Goal: Communication & Community: Share content

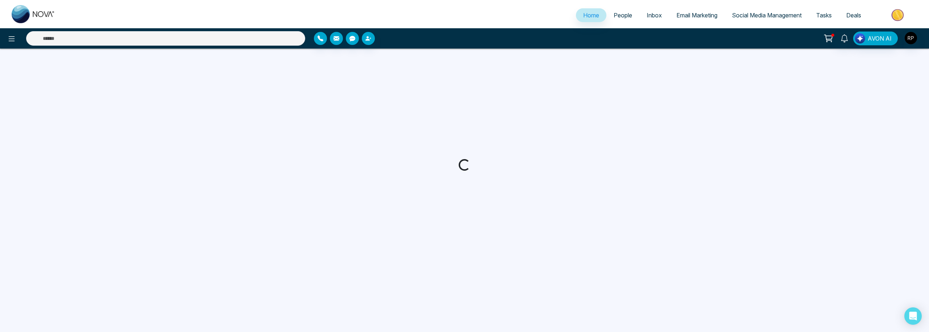
select select "*"
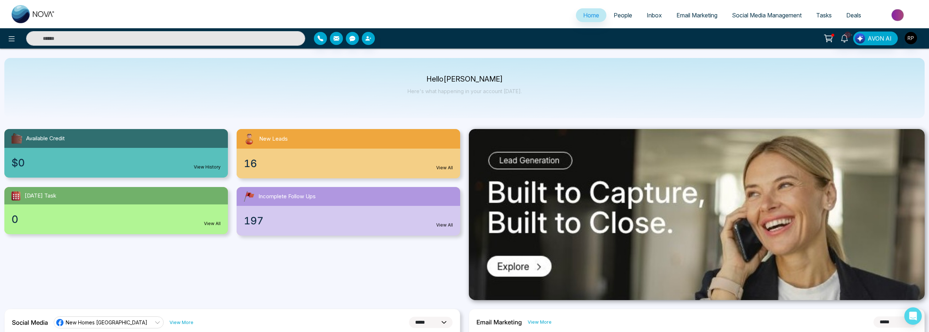
click at [620, 21] on link "People" at bounding box center [622, 15] width 33 height 14
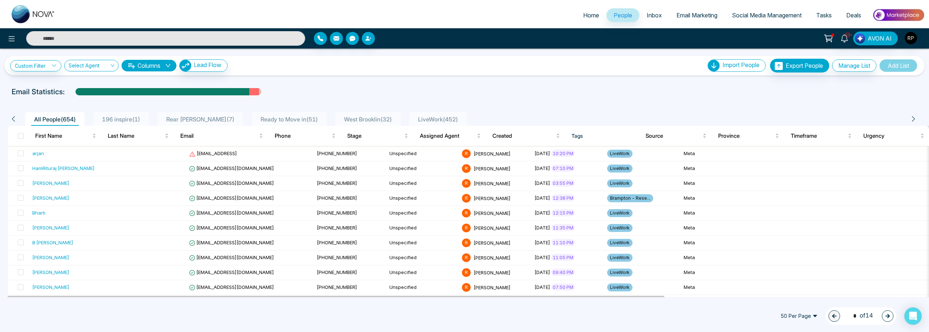
click at [419, 120] on span "LiveWork ( 452 )" at bounding box center [438, 119] width 46 height 7
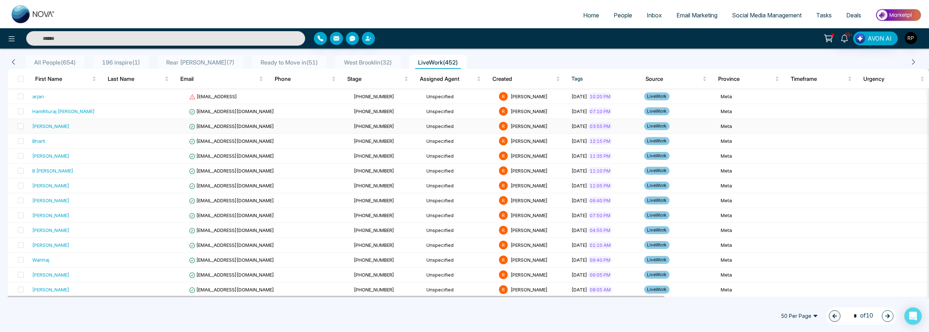
scroll to position [73, 0]
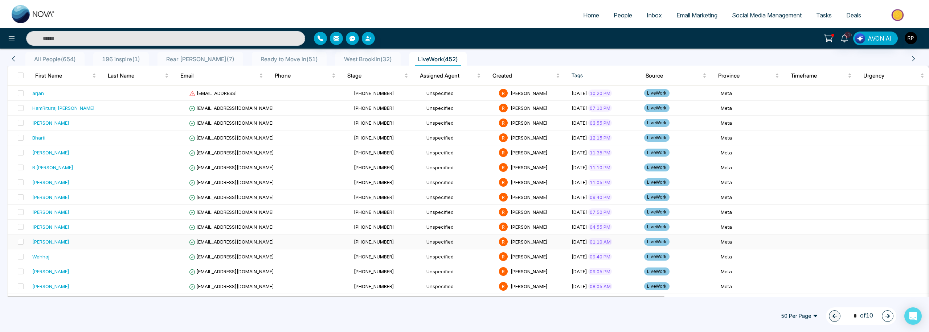
click at [53, 240] on div "[PERSON_NAME]" at bounding box center [50, 241] width 37 height 7
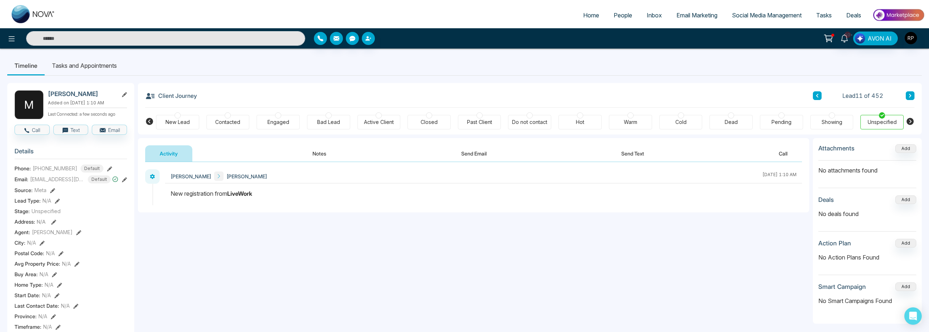
click at [617, 22] on link "People" at bounding box center [622, 15] width 33 height 14
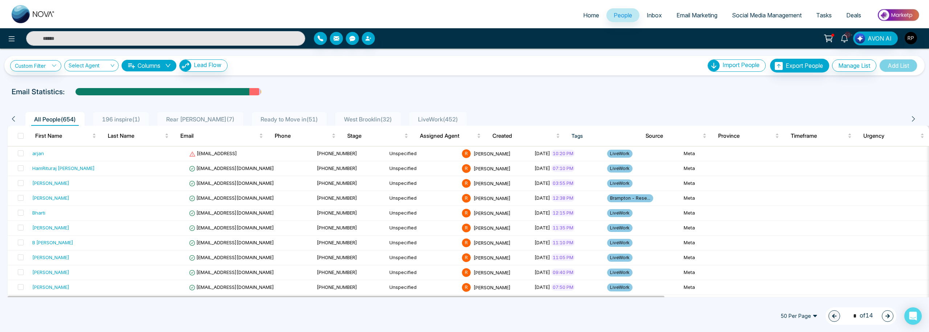
click at [429, 120] on span "LiveWork ( 452 )" at bounding box center [438, 119] width 46 height 7
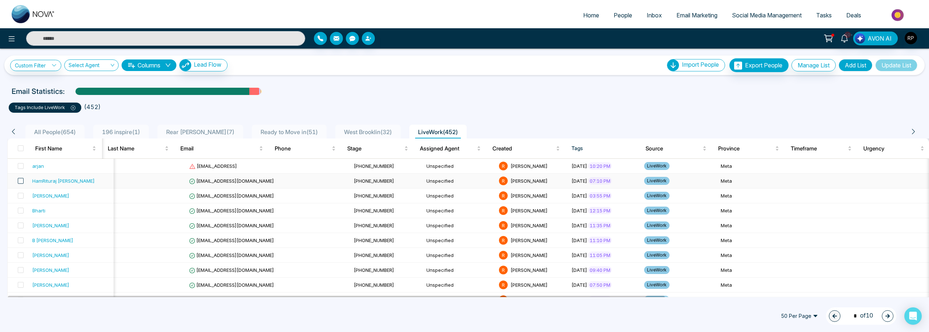
scroll to position [0, 0]
drag, startPoint x: 21, startPoint y: 167, endPoint x: 21, endPoint y: 180, distance: 12.7
click at [21, 167] on span at bounding box center [21, 166] width 6 height 6
click at [21, 182] on span at bounding box center [21, 181] width 6 height 6
click at [21, 194] on span at bounding box center [21, 196] width 6 height 6
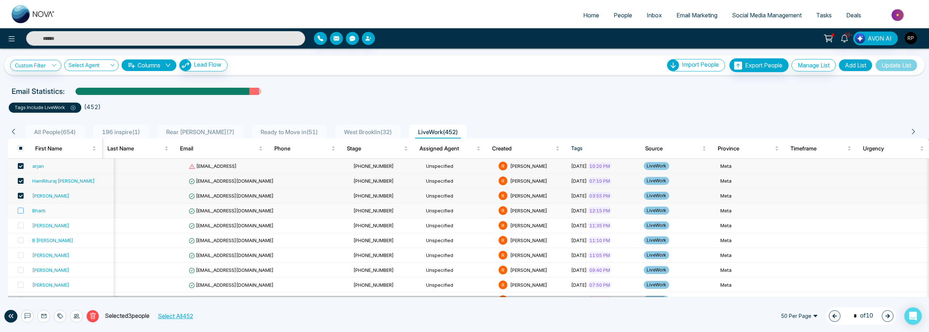
click at [21, 207] on label at bounding box center [18, 211] width 10 height 8
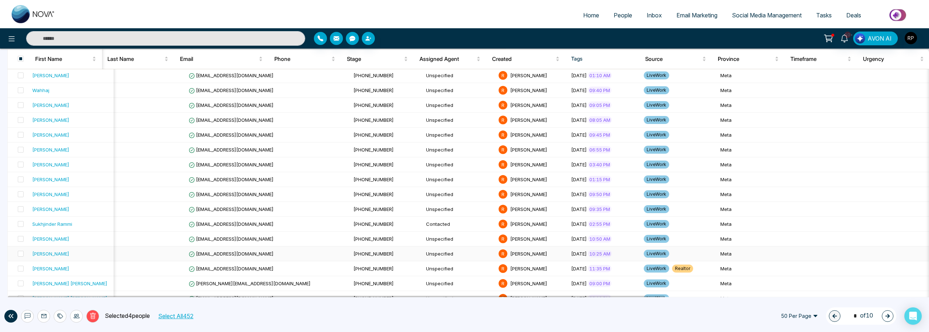
scroll to position [236, 0]
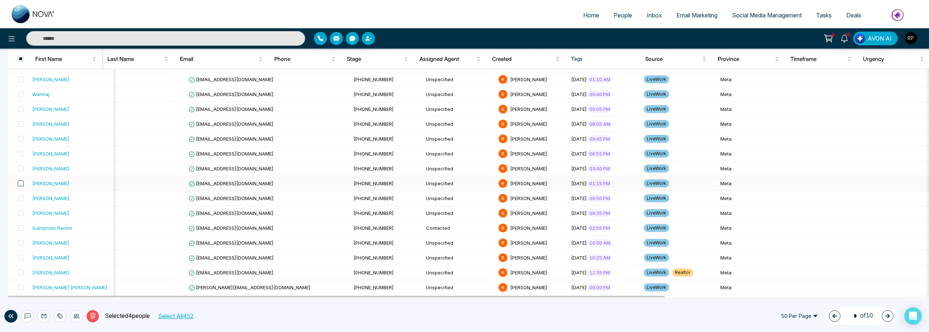
click at [22, 182] on span at bounding box center [21, 184] width 6 height 6
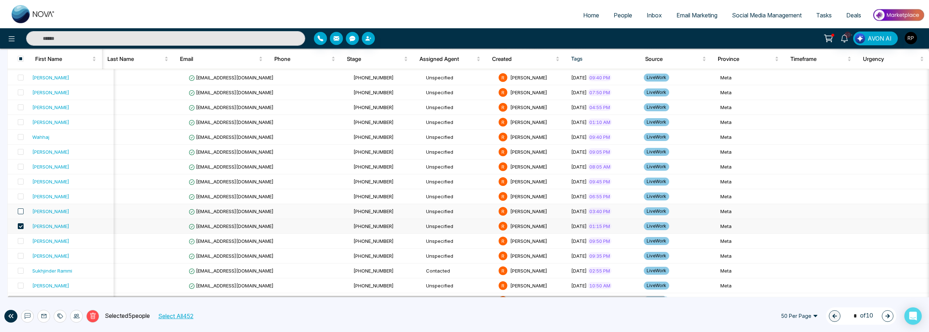
click at [22, 211] on span at bounding box center [21, 212] width 6 height 6
drag, startPoint x: 22, startPoint y: 198, endPoint x: 23, endPoint y: 192, distance: 5.8
click at [22, 198] on span at bounding box center [21, 197] width 6 height 6
click at [23, 182] on span at bounding box center [21, 182] width 6 height 6
click at [21, 164] on span at bounding box center [21, 167] width 6 height 6
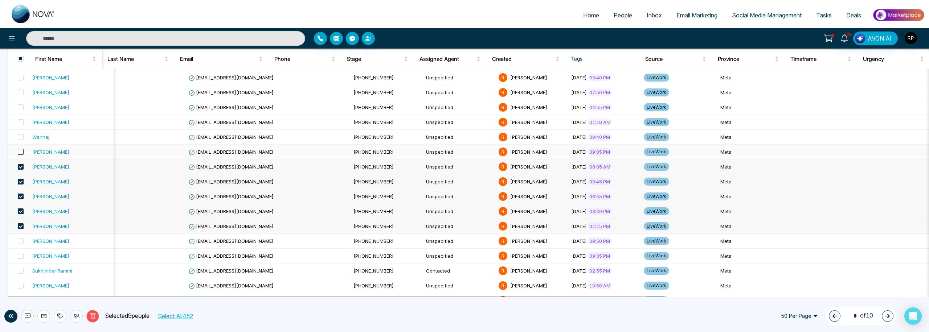
click at [21, 151] on span at bounding box center [21, 152] width 6 height 6
drag, startPoint x: 21, startPoint y: 136, endPoint x: 21, endPoint y: 124, distance: 12.3
click at [21, 136] on span at bounding box center [21, 137] width 6 height 6
click at [20, 120] on span at bounding box center [21, 122] width 6 height 6
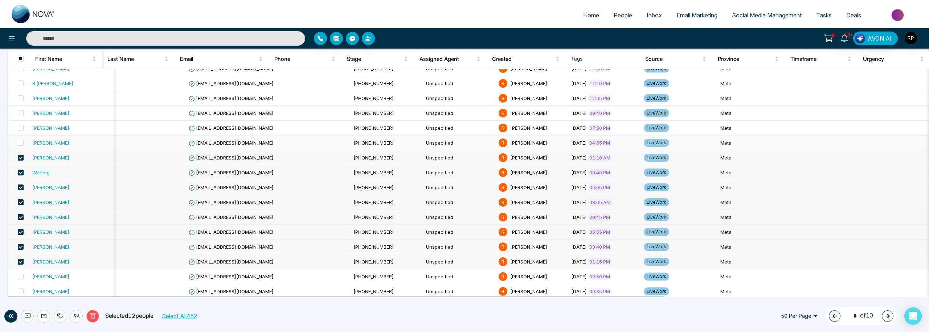
scroll to position [157, 0]
drag, startPoint x: 22, startPoint y: 143, endPoint x: 19, endPoint y: 128, distance: 16.0
click at [22, 143] on span at bounding box center [21, 144] width 6 height 6
click at [19, 126] on span at bounding box center [21, 129] width 6 height 6
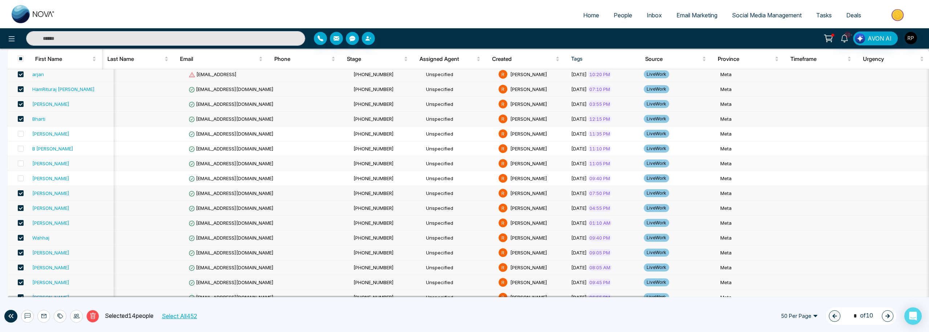
scroll to position [92, 0]
click at [21, 177] on span at bounding box center [21, 179] width 6 height 6
click at [19, 165] on span at bounding box center [21, 164] width 6 height 6
click at [20, 149] on span at bounding box center [21, 149] width 6 height 6
click at [22, 137] on label at bounding box center [18, 134] width 10 height 8
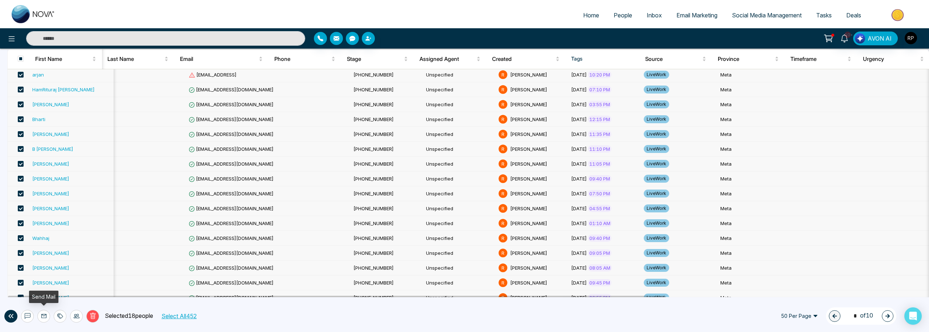
click at [47, 319] on button at bounding box center [43, 316] width 13 height 13
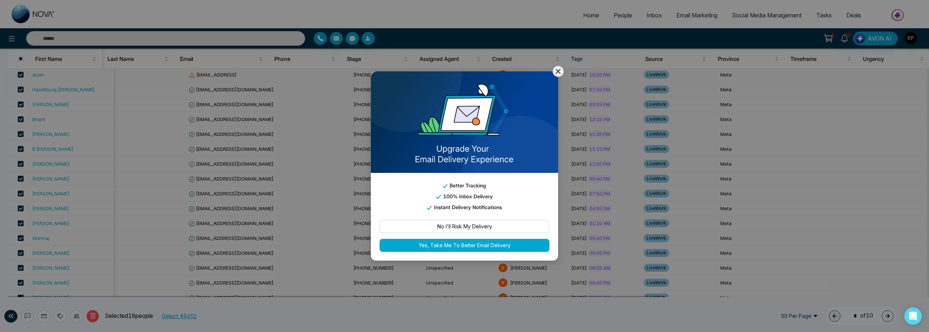
click at [497, 227] on button "No I'll Risk My Delivery" at bounding box center [464, 226] width 170 height 13
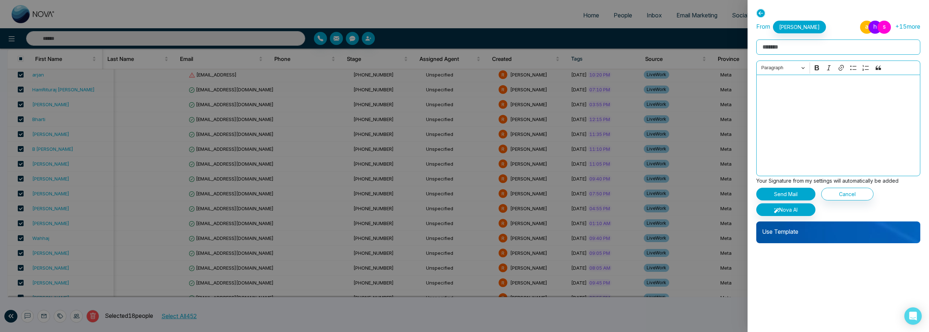
click at [798, 235] on p "Use Template" at bounding box center [838, 229] width 164 height 15
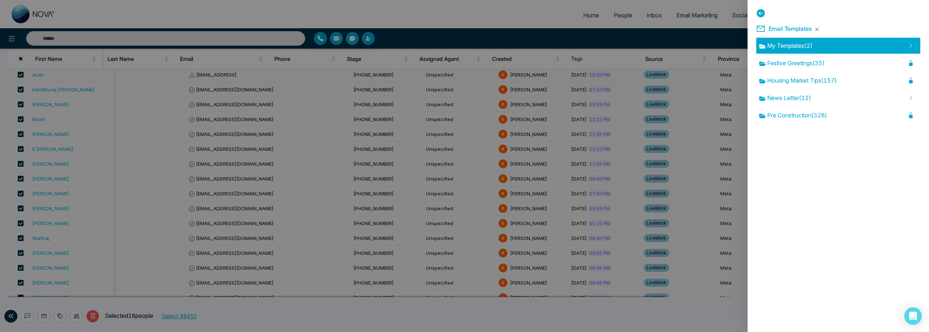
click at [791, 46] on span "My Templates ( 2 )" at bounding box center [785, 45] width 53 height 9
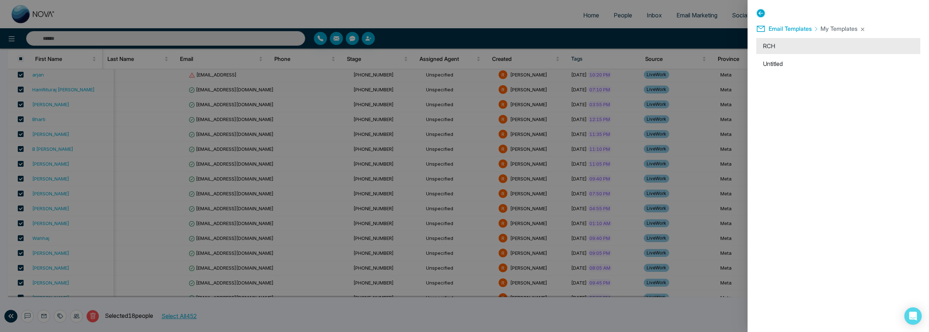
click at [772, 47] on li "RCH" at bounding box center [838, 46] width 164 height 16
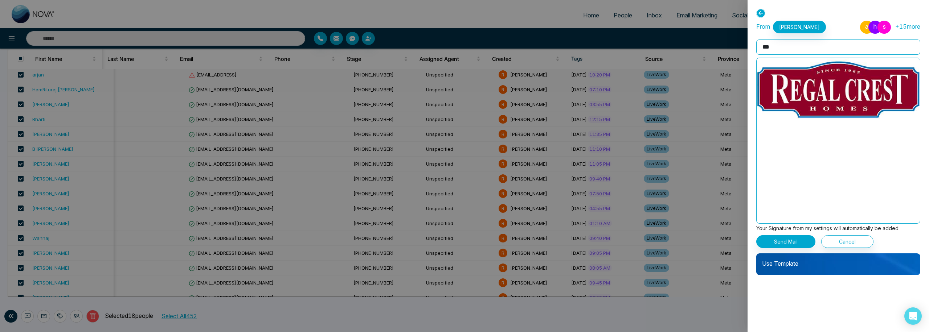
click at [761, 14] on icon at bounding box center [760, 13] width 9 height 9
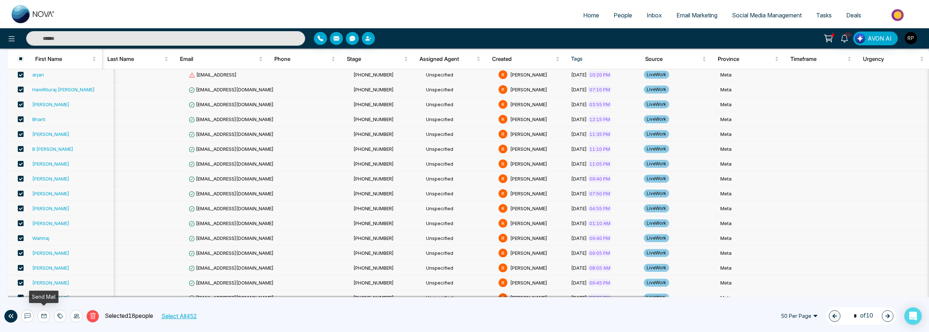
click at [45, 317] on icon at bounding box center [44, 316] width 6 height 6
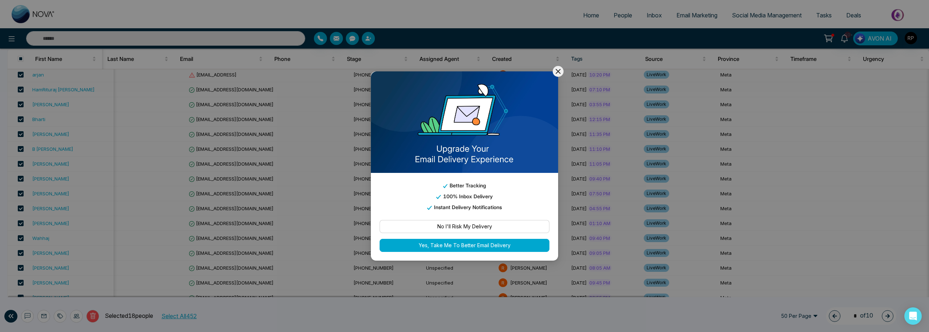
click at [508, 227] on button "No I'll Risk My Delivery" at bounding box center [464, 226] width 170 height 13
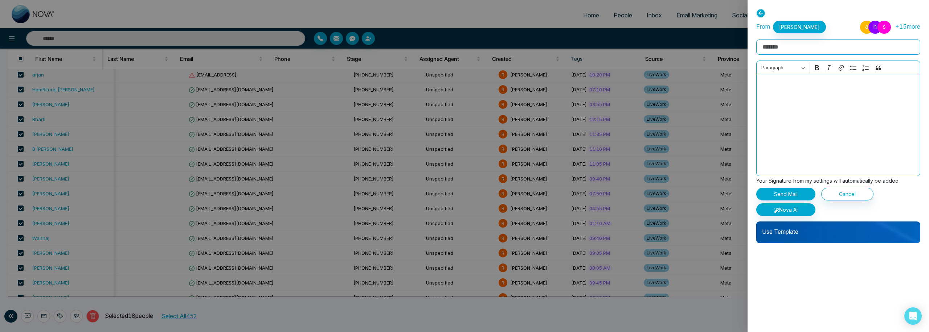
click at [792, 233] on p "Use Template" at bounding box center [838, 229] width 164 height 15
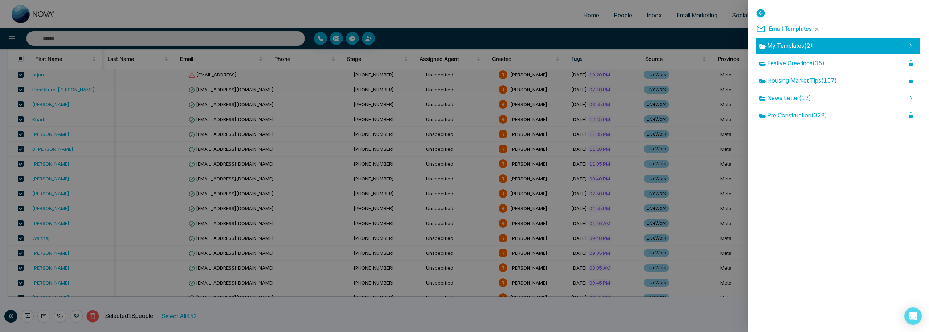
click at [799, 45] on span "My Templates ( 2 )" at bounding box center [785, 45] width 53 height 9
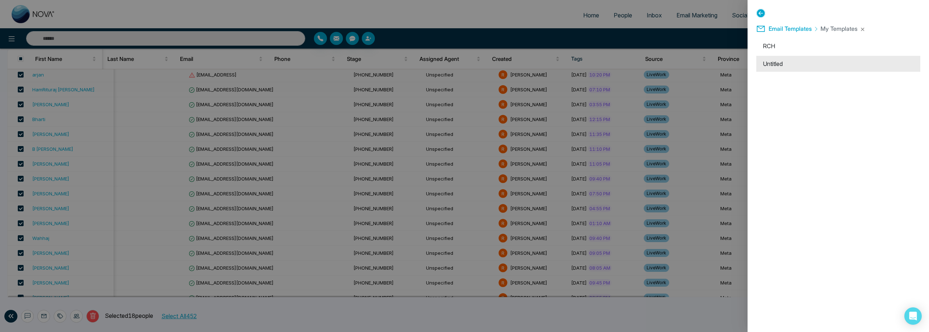
click at [789, 66] on li "Untitled" at bounding box center [838, 64] width 164 height 16
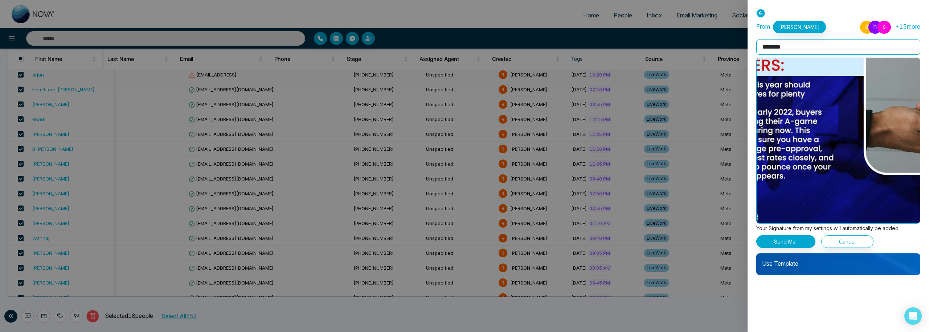
scroll to position [85, 0]
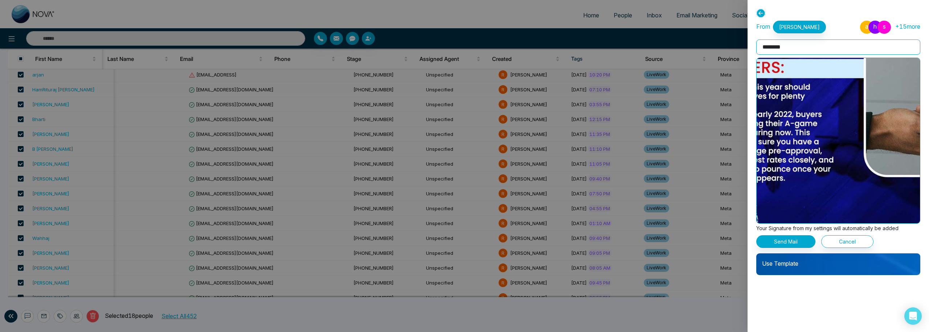
click at [757, 12] on icon at bounding box center [760, 13] width 9 height 9
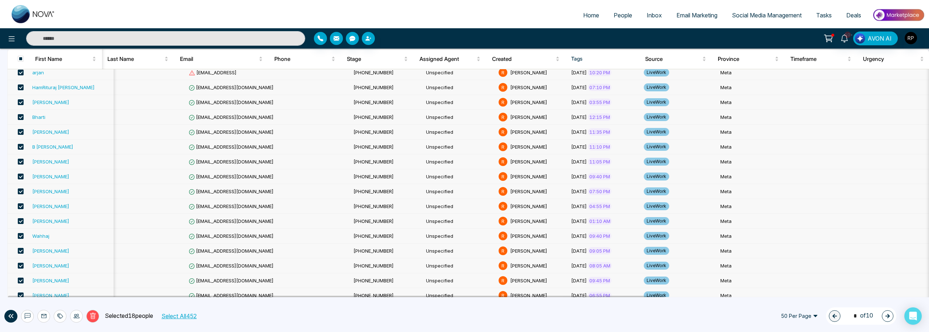
scroll to position [96, 0]
click at [48, 320] on button at bounding box center [43, 316] width 13 height 13
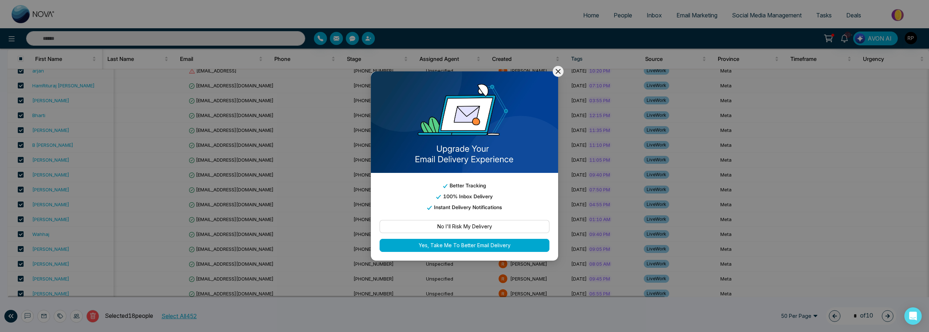
click at [461, 223] on button "No I'll Risk My Delivery" at bounding box center [464, 226] width 170 height 13
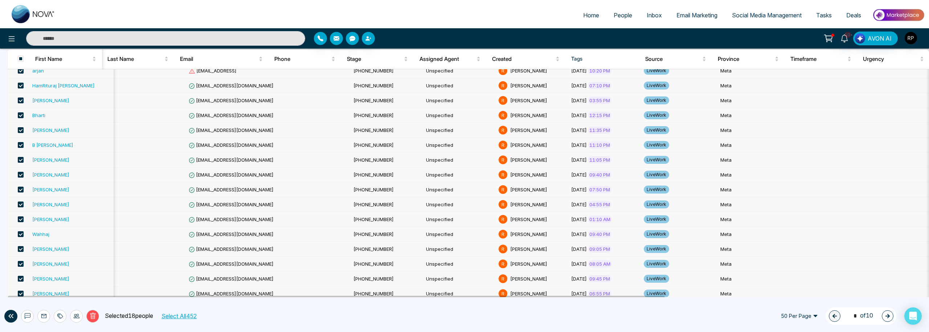
scroll to position [94, 0]
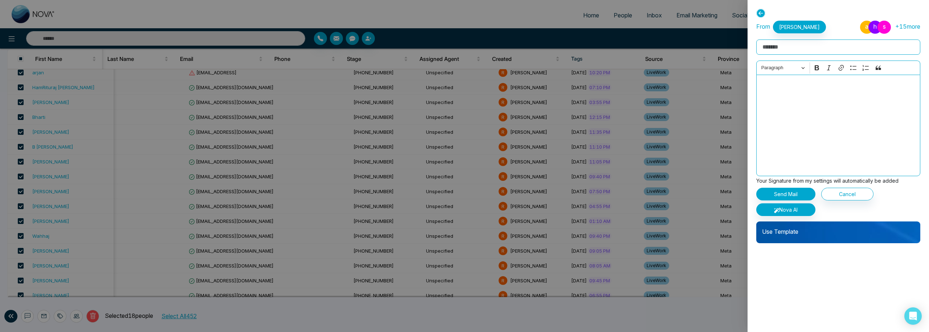
click at [772, 49] on input "Rich Text Editor" at bounding box center [838, 47] width 164 height 15
type input "**********"
click at [826, 120] on div "Editor editing area: main" at bounding box center [838, 126] width 164 height 102
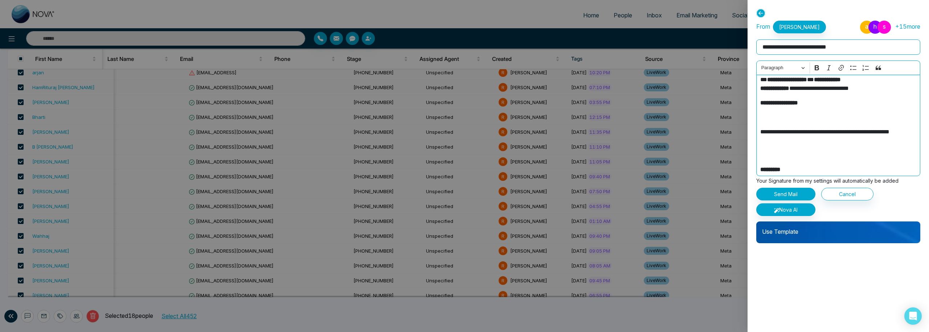
scroll to position [367, 0]
click at [811, 192] on button "Send Mail" at bounding box center [785, 194] width 59 height 13
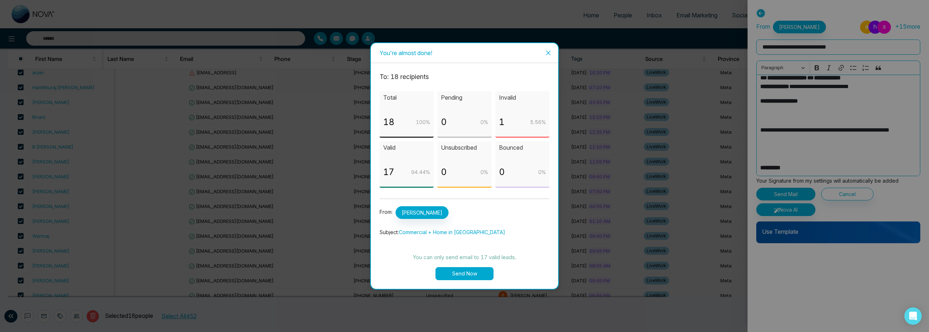
click at [466, 278] on button "Send Now" at bounding box center [464, 273] width 58 height 13
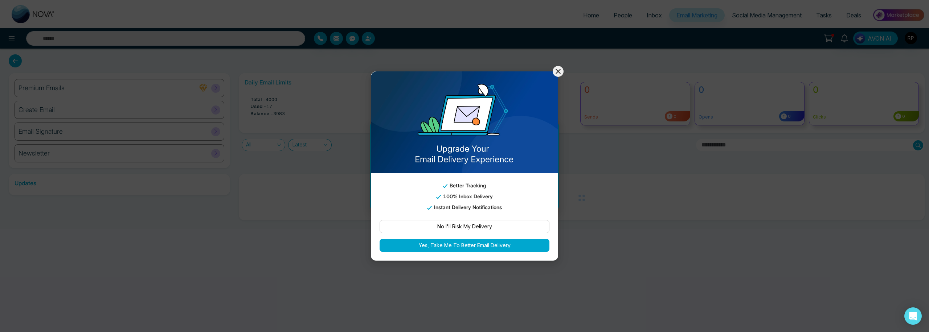
click at [560, 73] on icon at bounding box center [558, 71] width 9 height 9
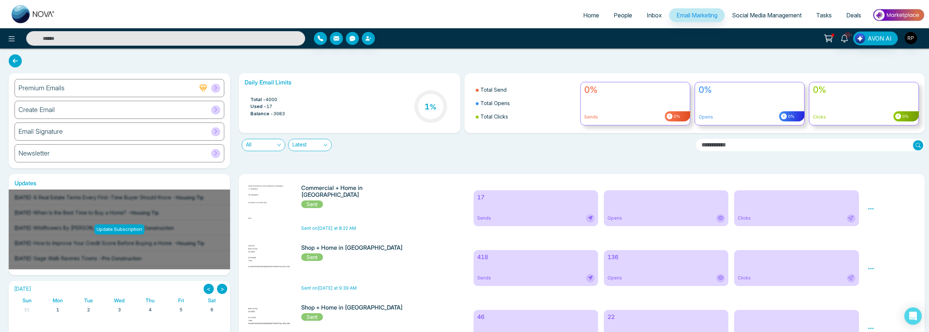
click at [872, 210] on icon at bounding box center [870, 209] width 7 height 7
click at [877, 231] on link "Analytics" at bounding box center [883, 230] width 21 height 6
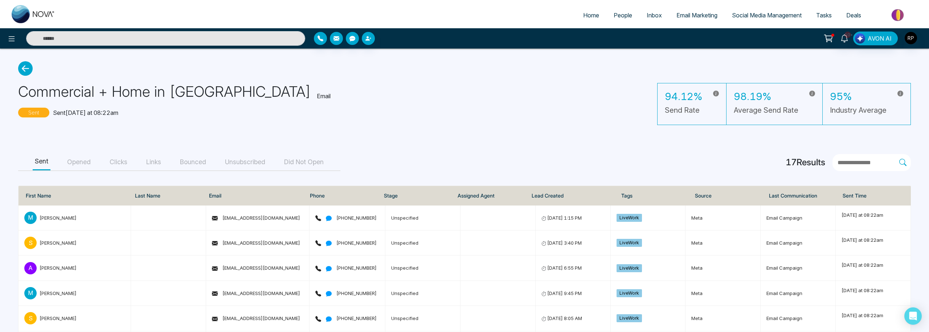
click at [77, 165] on button "Opened" at bounding box center [79, 162] width 28 height 16
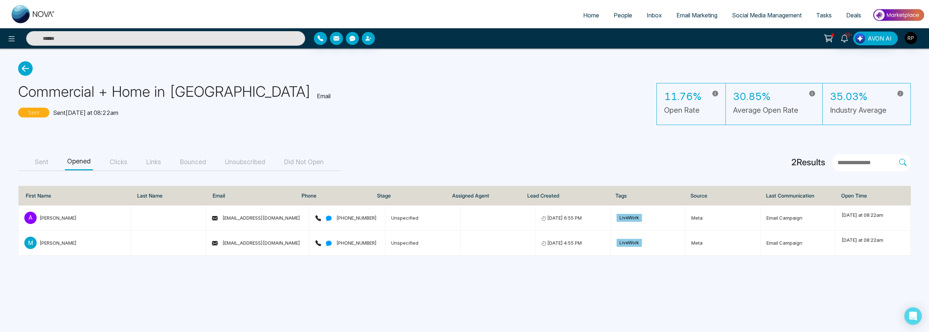
click at [40, 160] on button "Sent" at bounding box center [42, 162] width 18 height 16
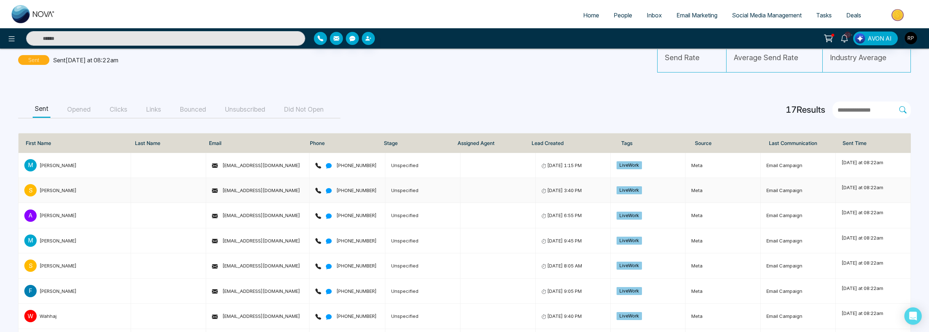
scroll to position [33, 0]
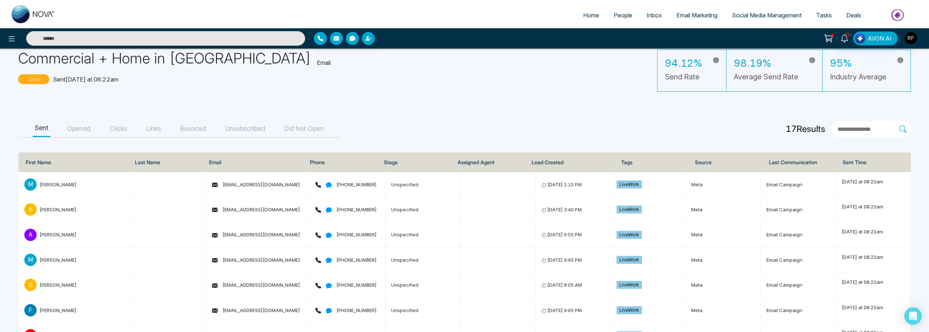
click at [75, 129] on button "Opened" at bounding box center [79, 129] width 28 height 16
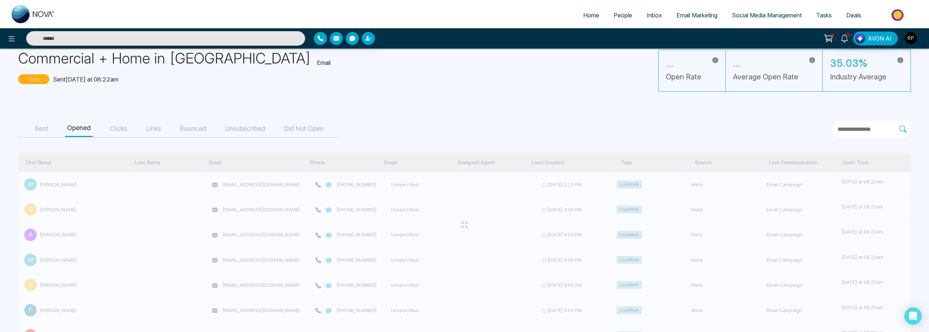
scroll to position [0, 0]
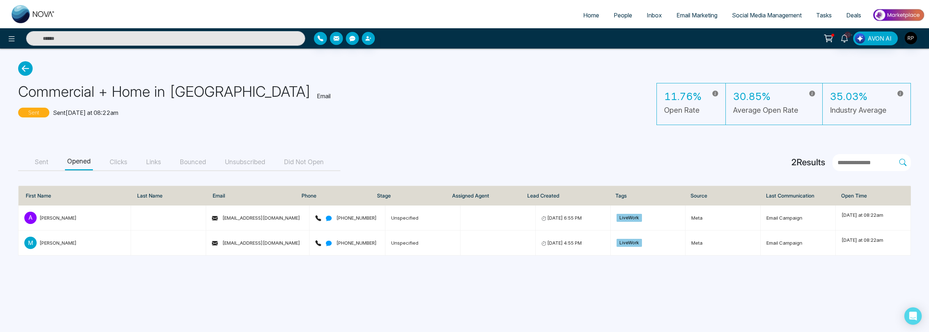
drag, startPoint x: 112, startPoint y: 163, endPoint x: 119, endPoint y: 163, distance: 6.5
click at [113, 163] on button "Clicks" at bounding box center [118, 162] width 22 height 16
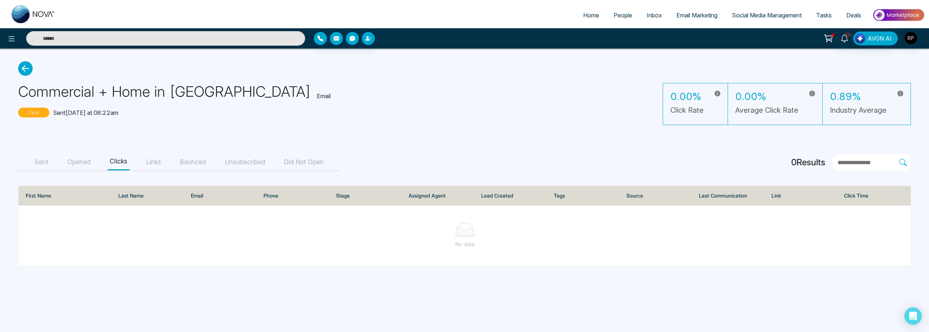
click at [158, 161] on button "Links" at bounding box center [153, 162] width 19 height 16
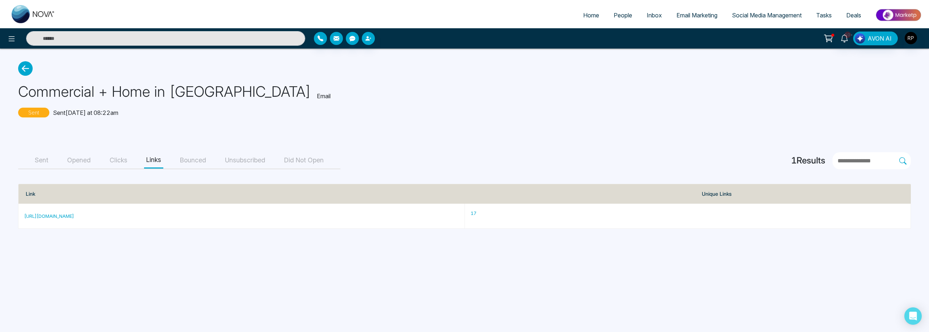
click at [193, 161] on button "Bounced" at bounding box center [193, 160] width 30 height 16
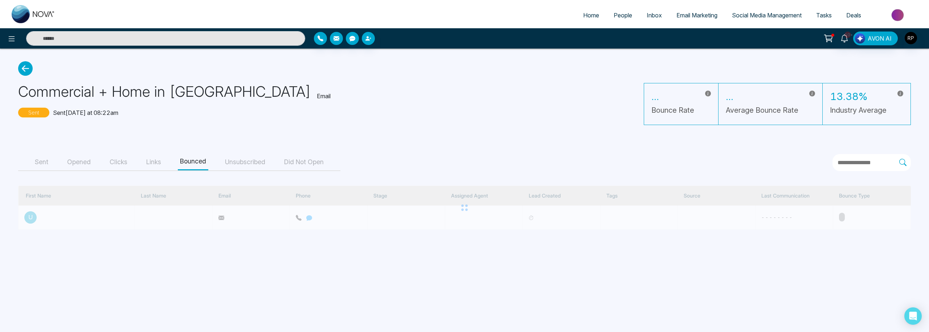
click at [154, 162] on button "Links" at bounding box center [153, 162] width 19 height 16
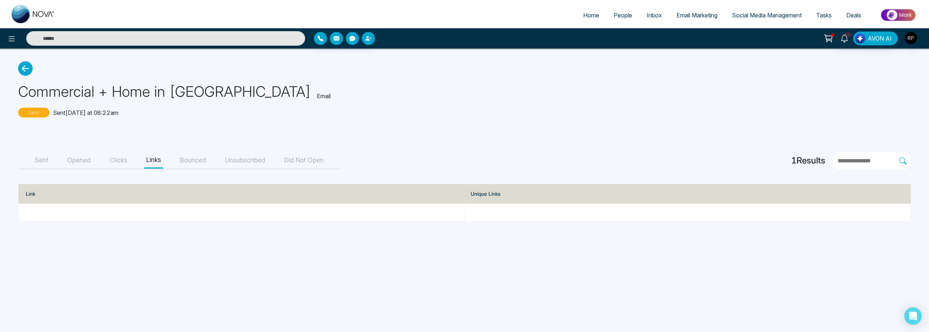
click at [188, 164] on button "Bounced" at bounding box center [193, 160] width 30 height 16
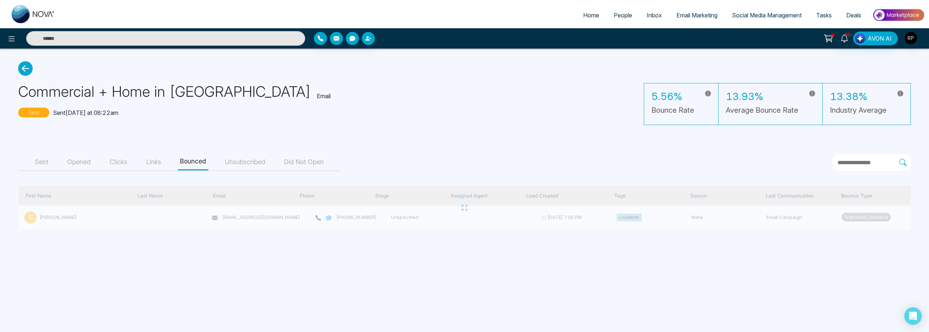
click at [247, 166] on button "Unsubscribed" at bounding box center [245, 162] width 45 height 16
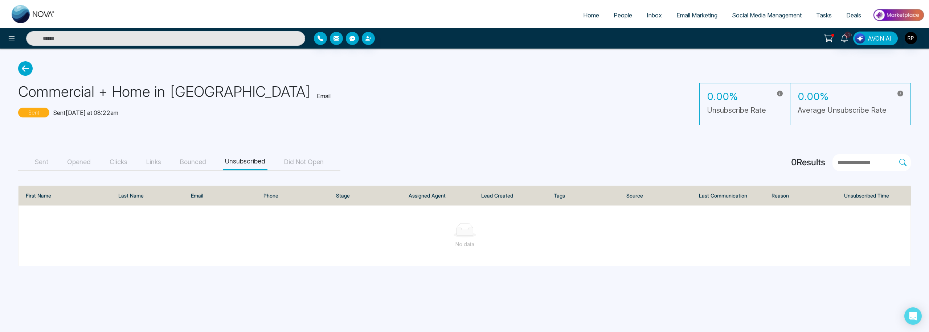
click at [309, 161] on button "Did Not Open" at bounding box center [304, 162] width 44 height 16
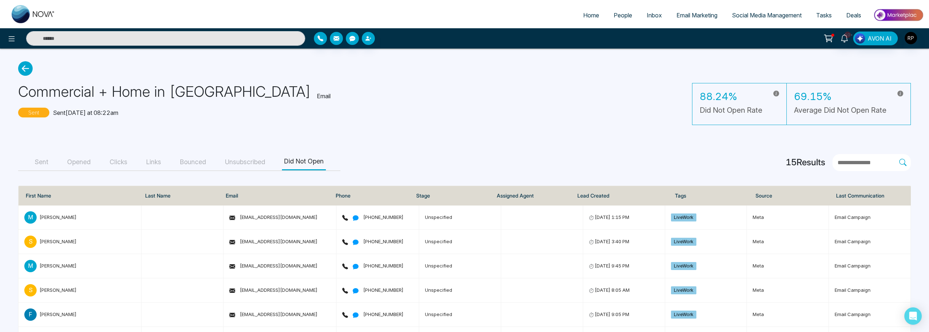
drag, startPoint x: 193, startPoint y: 164, endPoint x: 188, endPoint y: 164, distance: 5.1
click at [193, 164] on button "Bounced" at bounding box center [193, 162] width 30 height 16
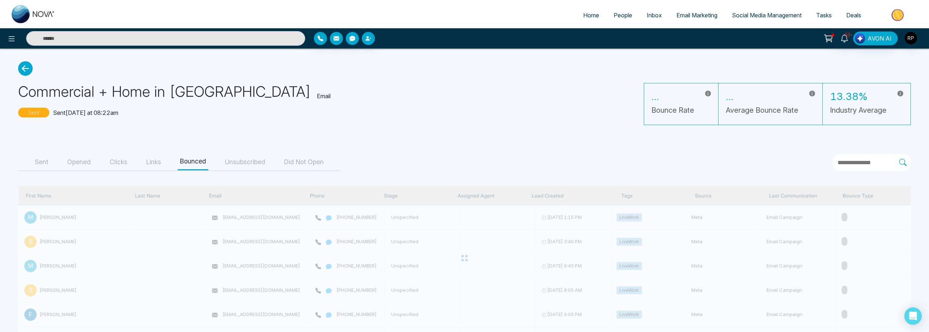
click at [38, 161] on button "Sent" at bounding box center [42, 162] width 18 height 16
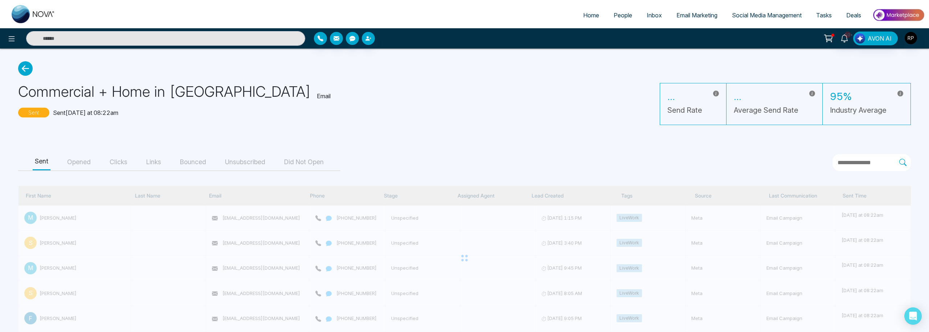
click at [19, 62] on icon at bounding box center [25, 68] width 15 height 15
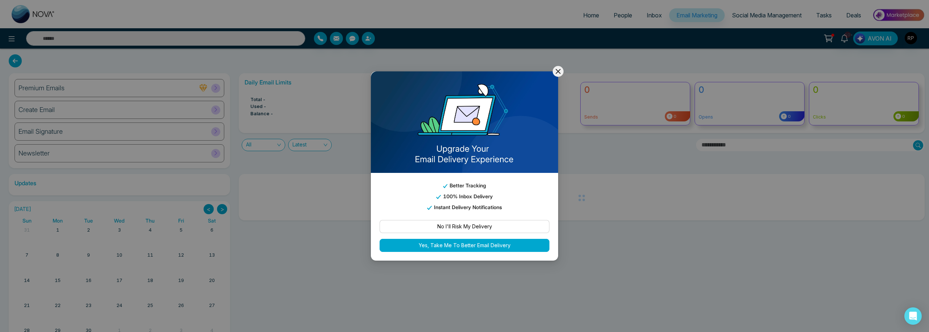
click at [554, 71] on icon at bounding box center [558, 71] width 9 height 9
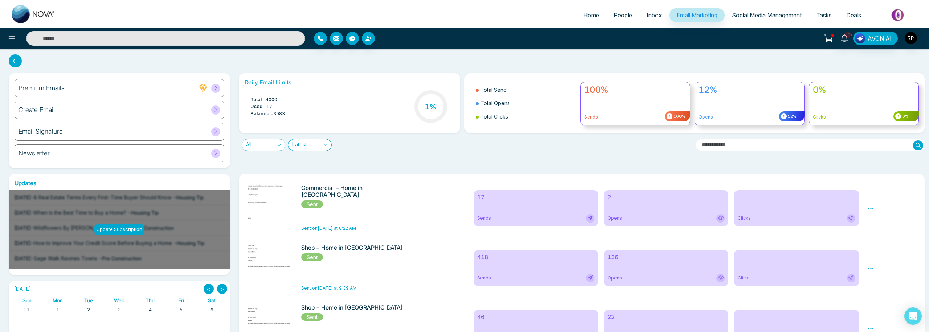
click at [621, 15] on span "People" at bounding box center [622, 15] width 19 height 7
